Goal: Use online tool/utility: Utilize a website feature to perform a specific function

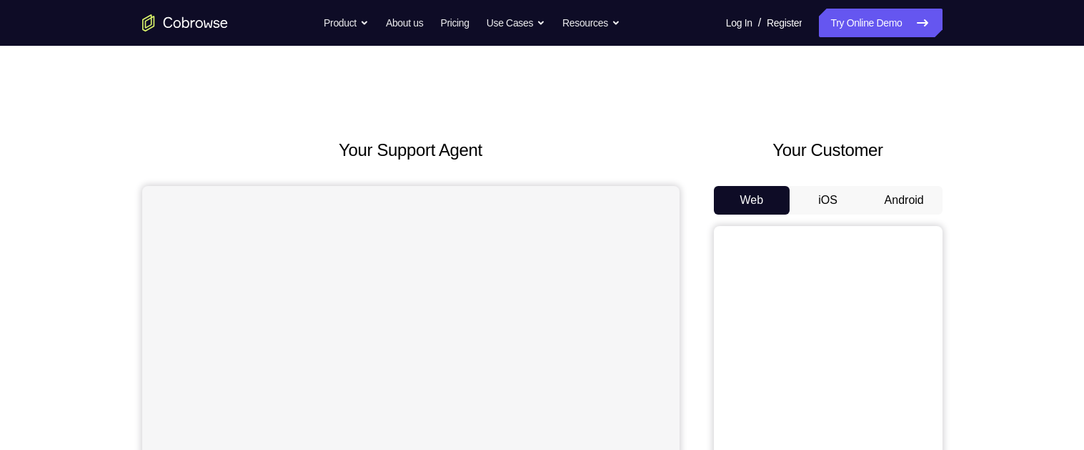
click at [884, 184] on div "Your Customer Web iOS Android" at bounding box center [828, 401] width 229 height 528
click at [906, 206] on button "Android" at bounding box center [904, 200] width 76 height 29
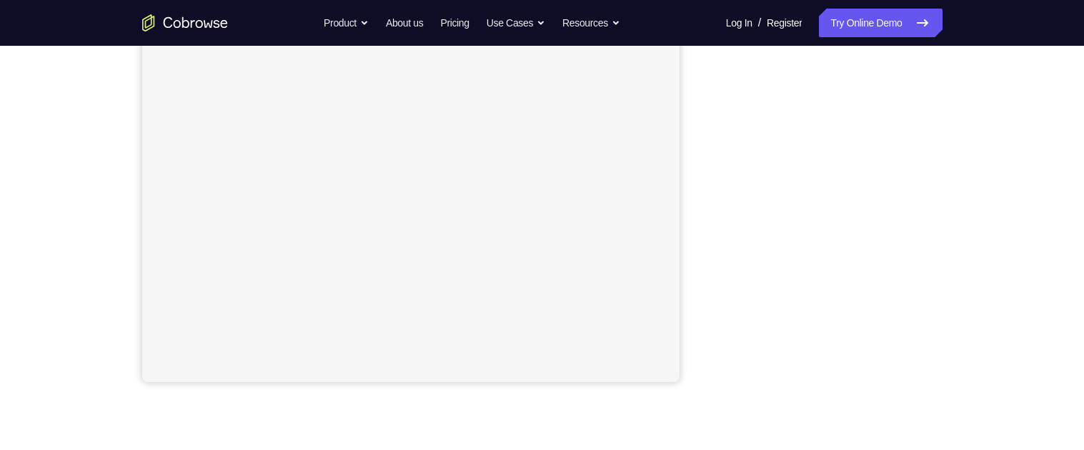
scroll to position [282, 0]
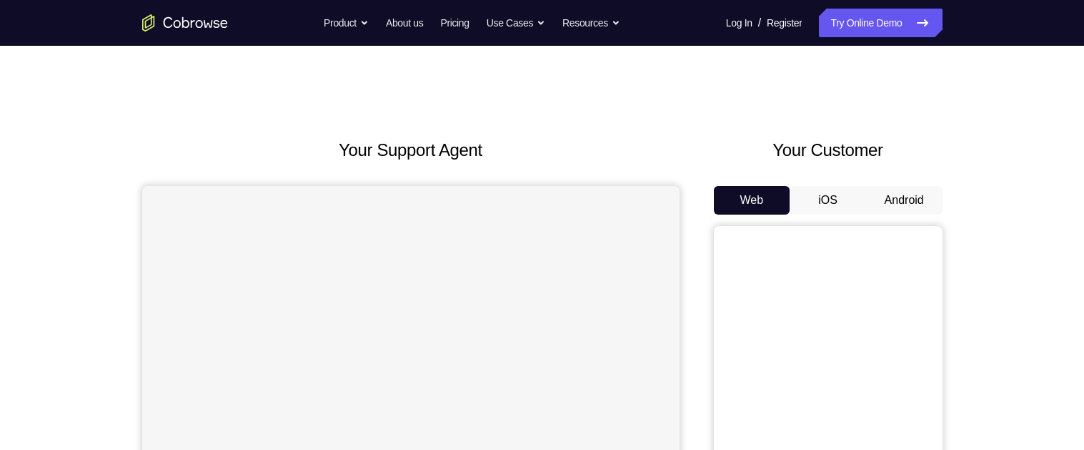
click at [899, 209] on button "Android" at bounding box center [904, 200] width 76 height 29
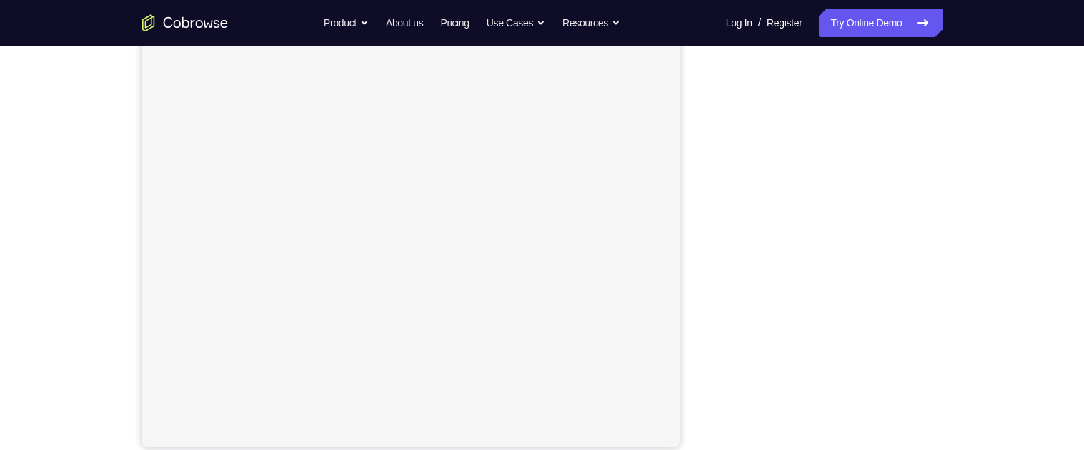
scroll to position [220, 0]
